Goal: Task Accomplishment & Management: Manage account settings

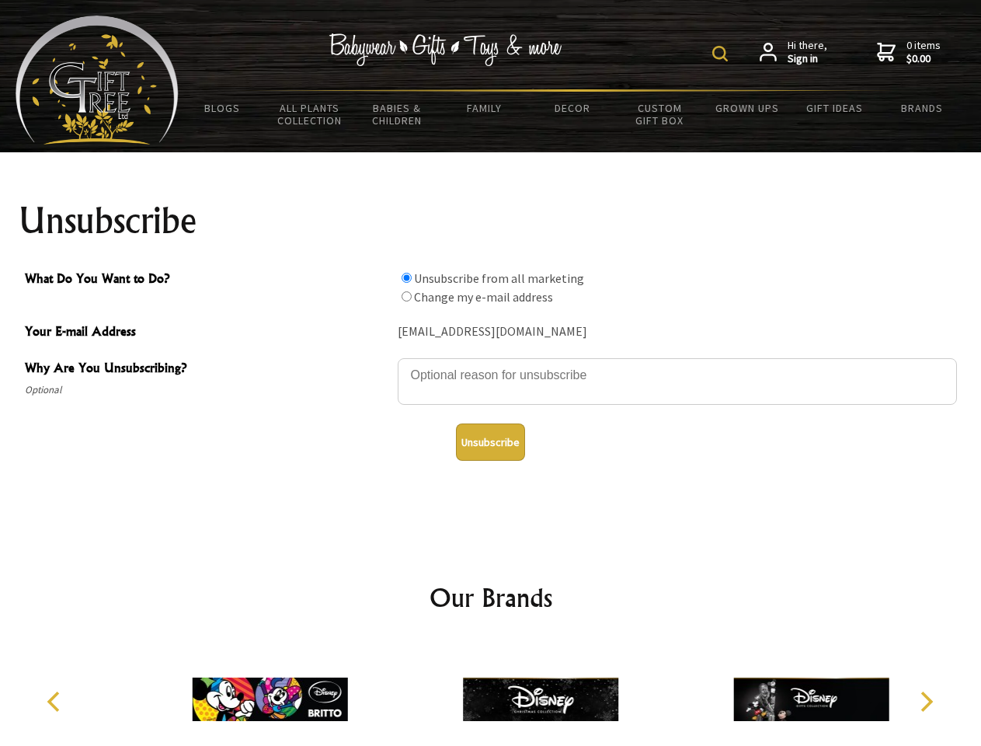
click at [723, 54] on img at bounding box center [720, 54] width 16 height 16
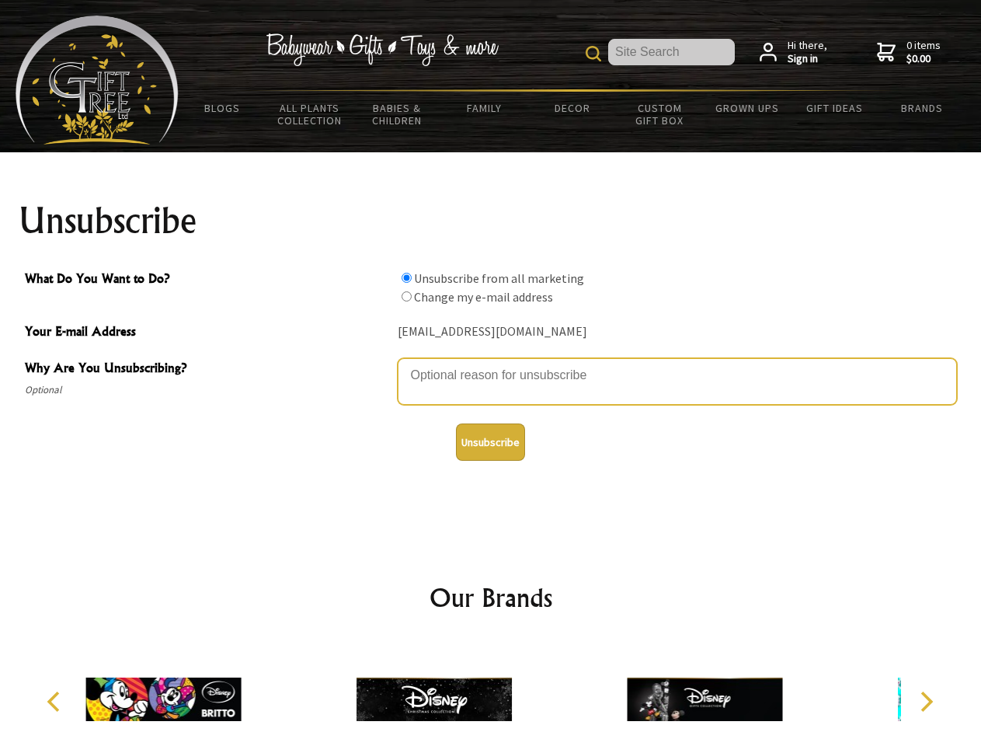
click at [491, 364] on textarea "Why Are You Unsubscribing?" at bounding box center [677, 381] width 559 height 47
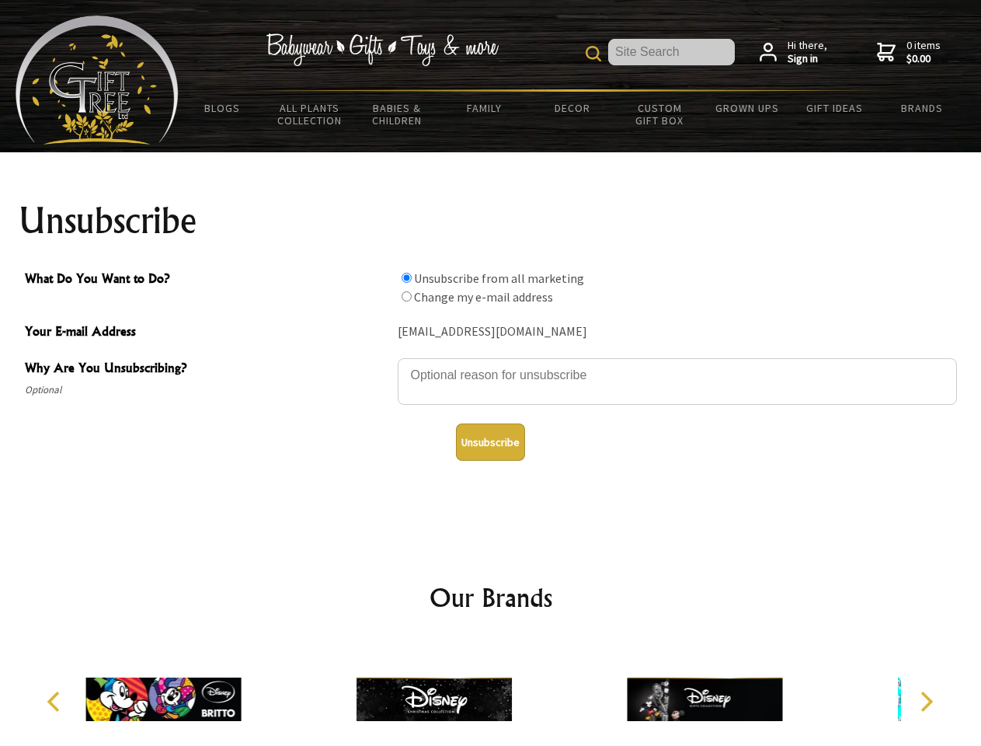
click at [406, 277] on input "What Do You Want to Do?" at bounding box center [407, 278] width 10 height 10
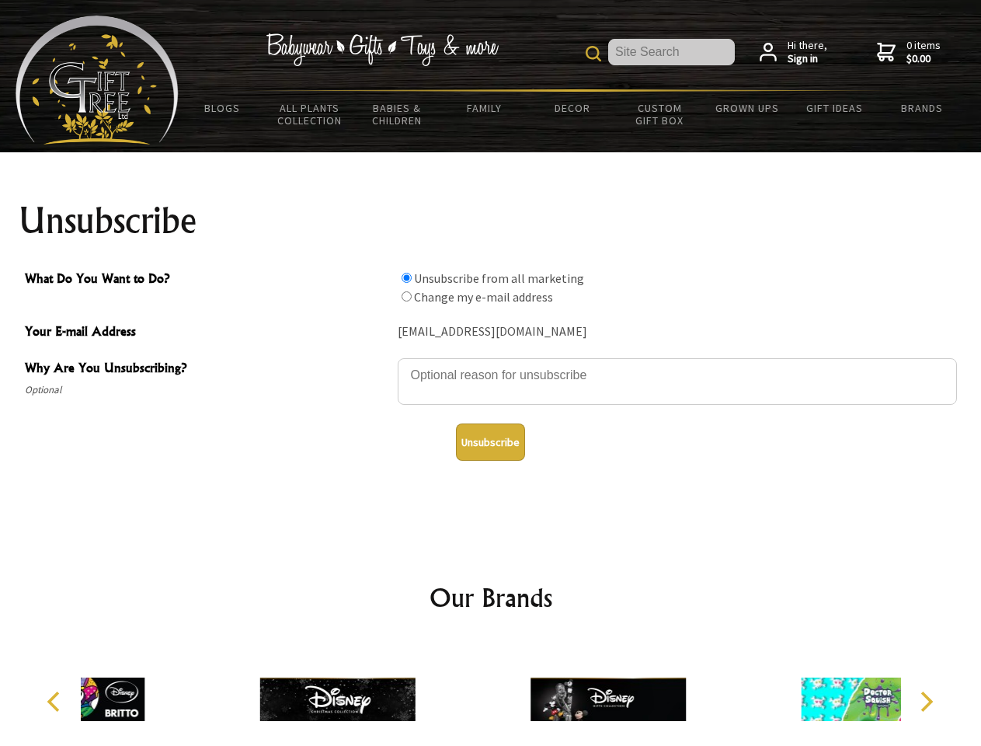
click at [406, 296] on input "What Do You Want to Do?" at bounding box center [407, 296] width 10 height 10
radio input "true"
click at [490, 442] on button "Unsubscribe" at bounding box center [490, 441] width 69 height 37
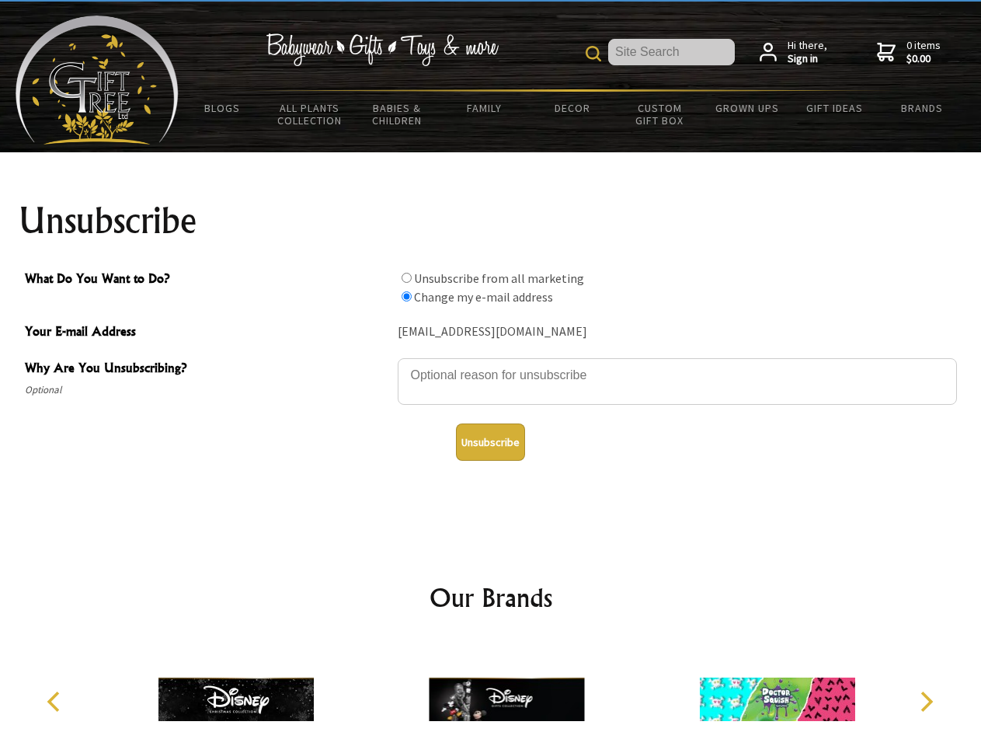
click at [56, 702] on icon "Previous" at bounding box center [55, 702] width 20 height 20
click at [926, 702] on icon "Next" at bounding box center [925, 702] width 20 height 20
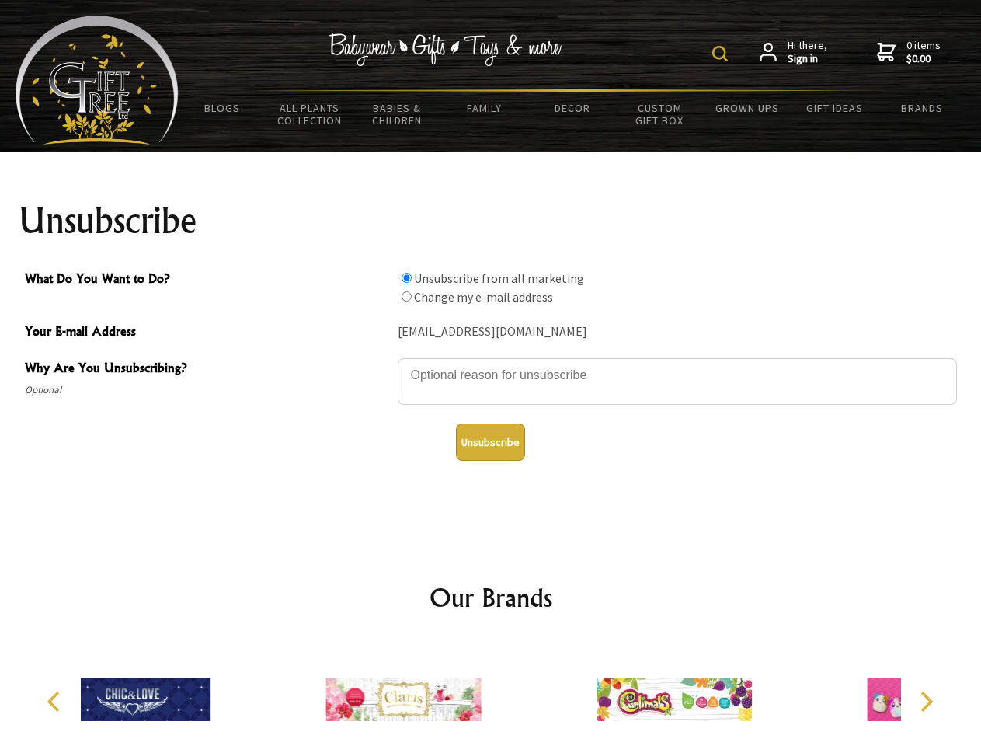
click at [723, 54] on img at bounding box center [720, 54] width 16 height 16
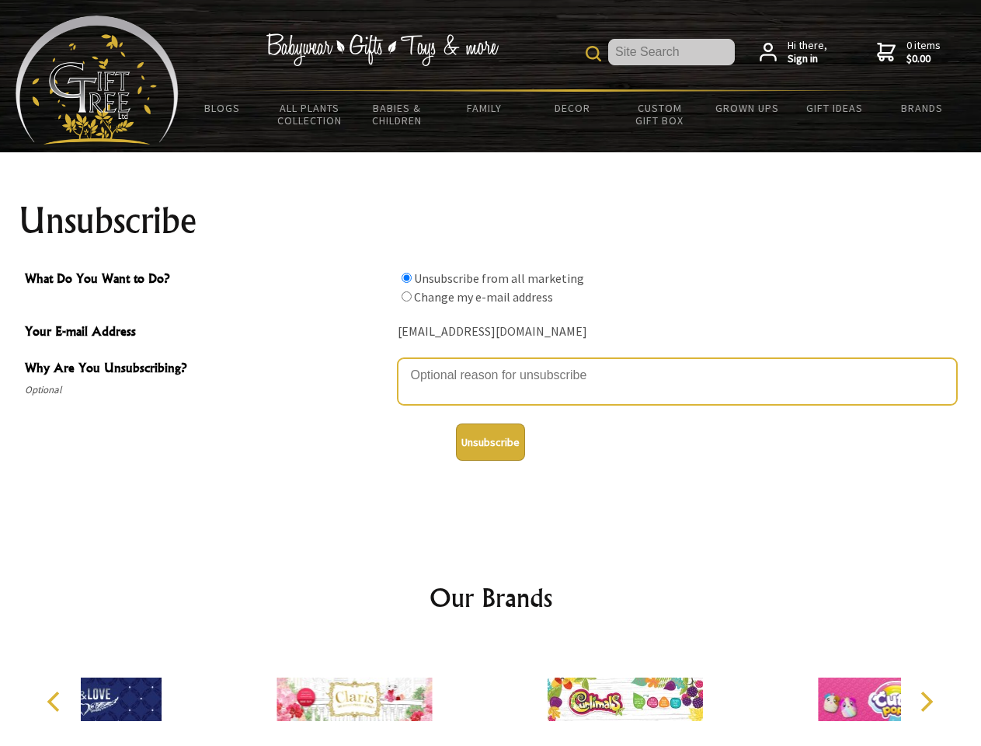
click at [491, 364] on textarea "Why Are You Unsubscribing?" at bounding box center [677, 381] width 559 height 47
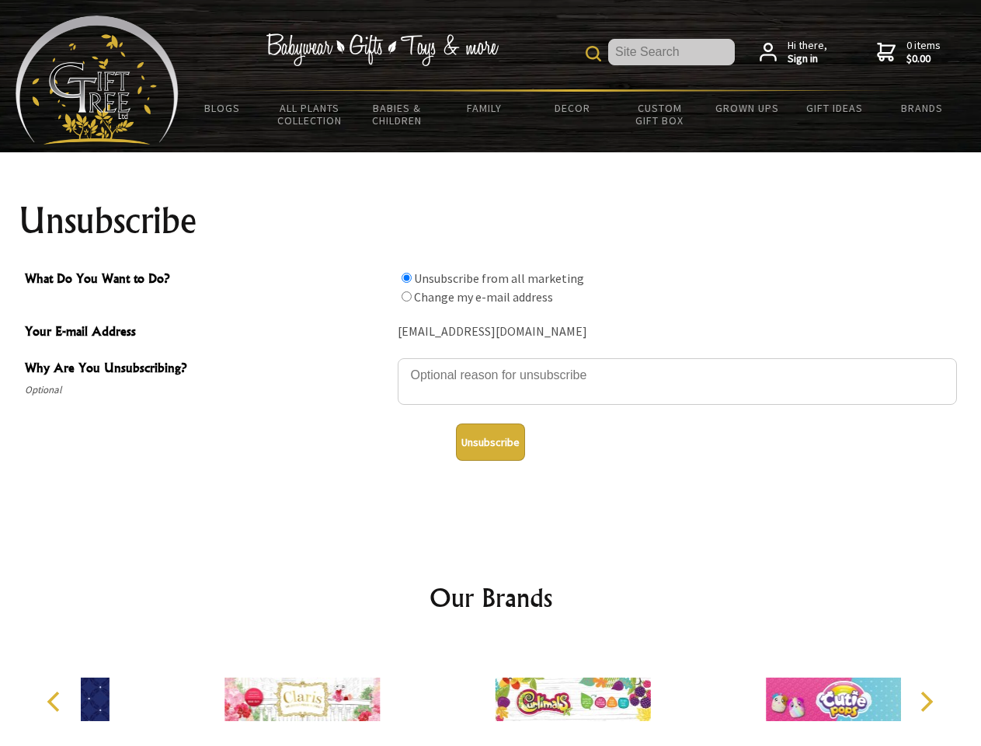
click at [406, 277] on input "What Do You Want to Do?" at bounding box center [407, 278] width 10 height 10
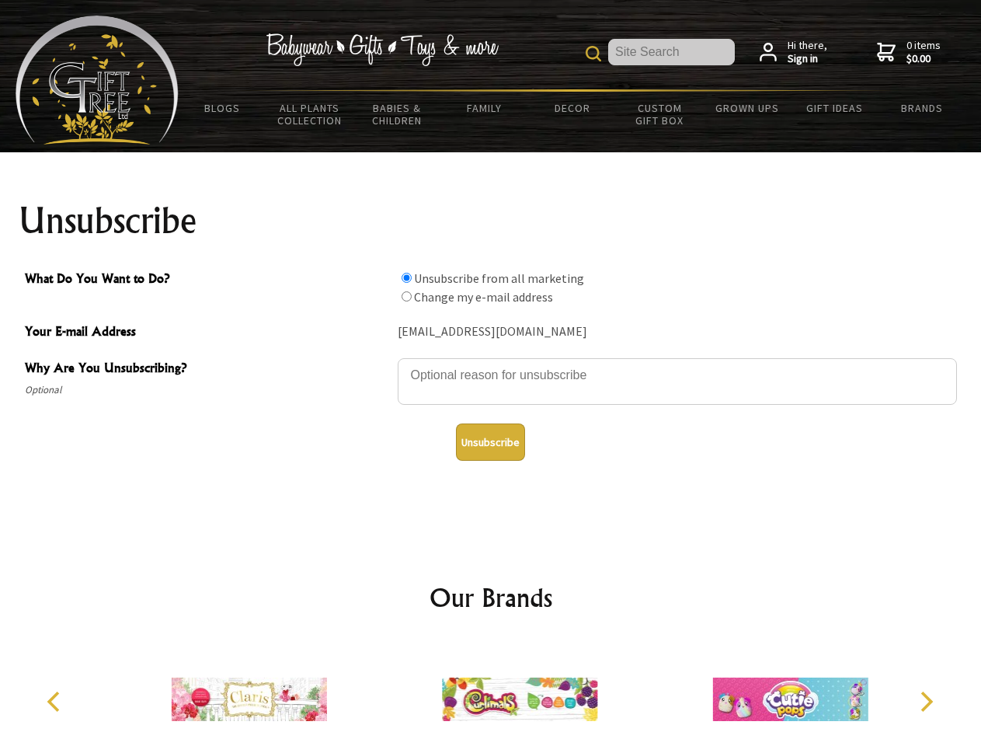
click at [406, 296] on input "What Do You Want to Do?" at bounding box center [407, 296] width 10 height 10
radio input "true"
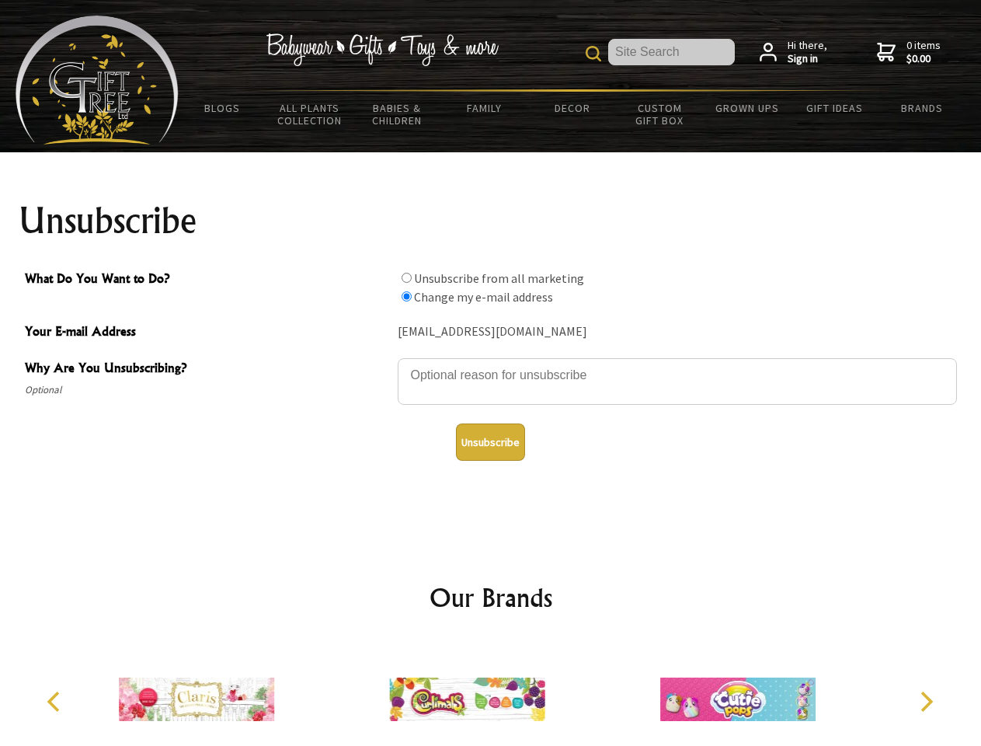
click at [490, 442] on button "Unsubscribe" at bounding box center [490, 441] width 69 height 37
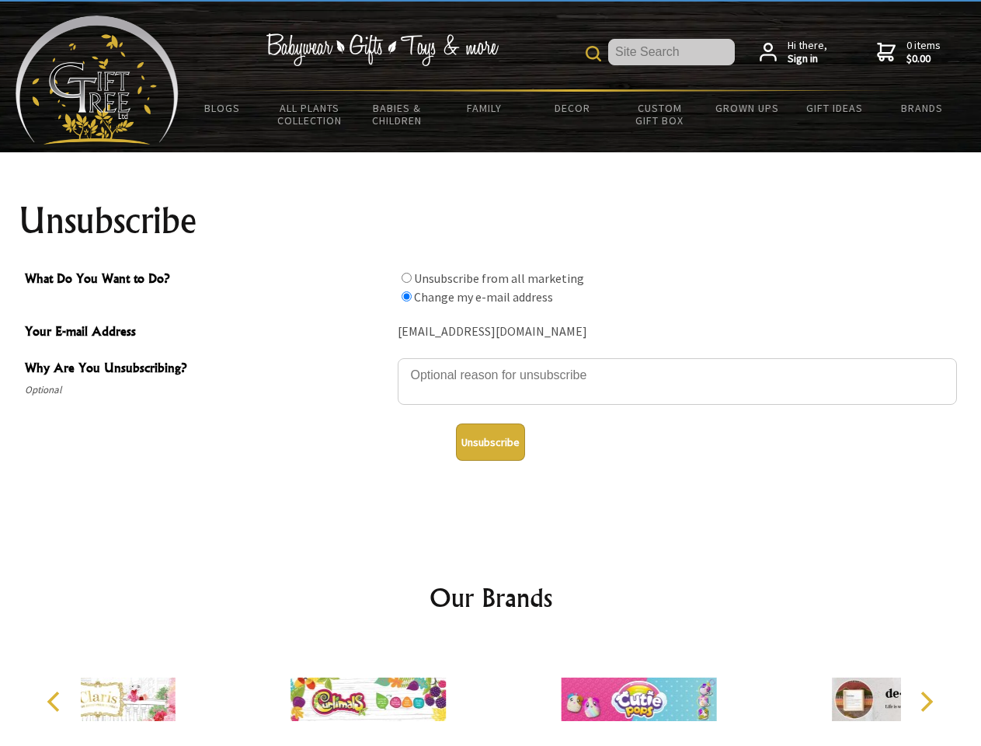
click at [491, 693] on div at bounding box center [368, 701] width 270 height 121
click at [56, 702] on icon "Previous" at bounding box center [55, 702] width 20 height 20
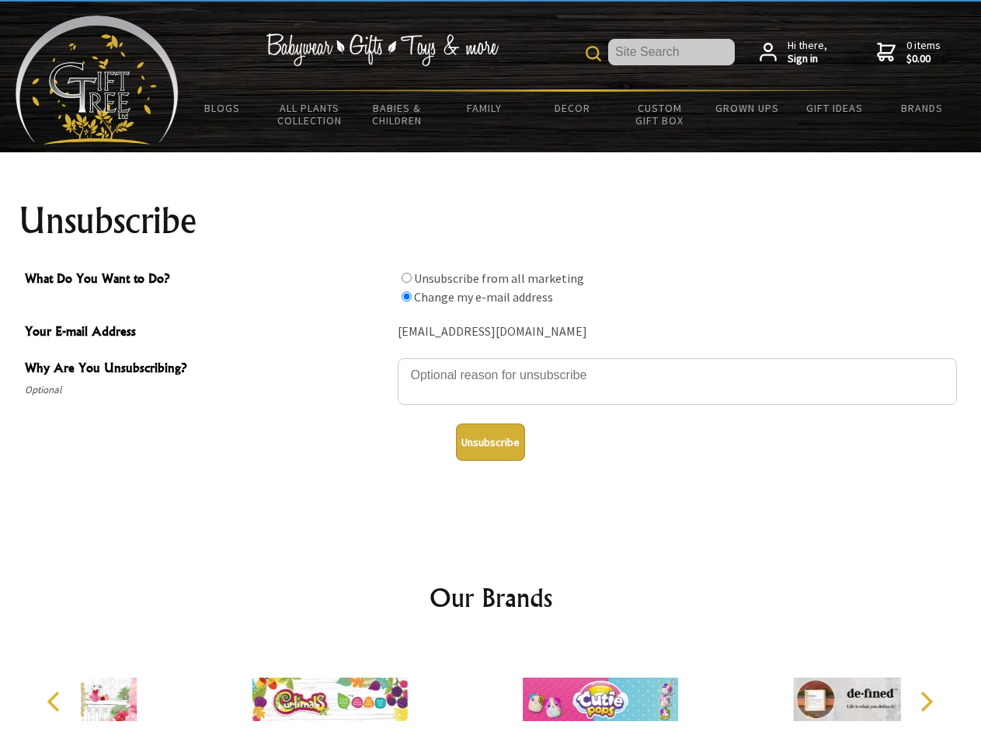
click at [926, 702] on icon "Next" at bounding box center [925, 702] width 20 height 20
